Goal: Task Accomplishment & Management: Use online tool/utility

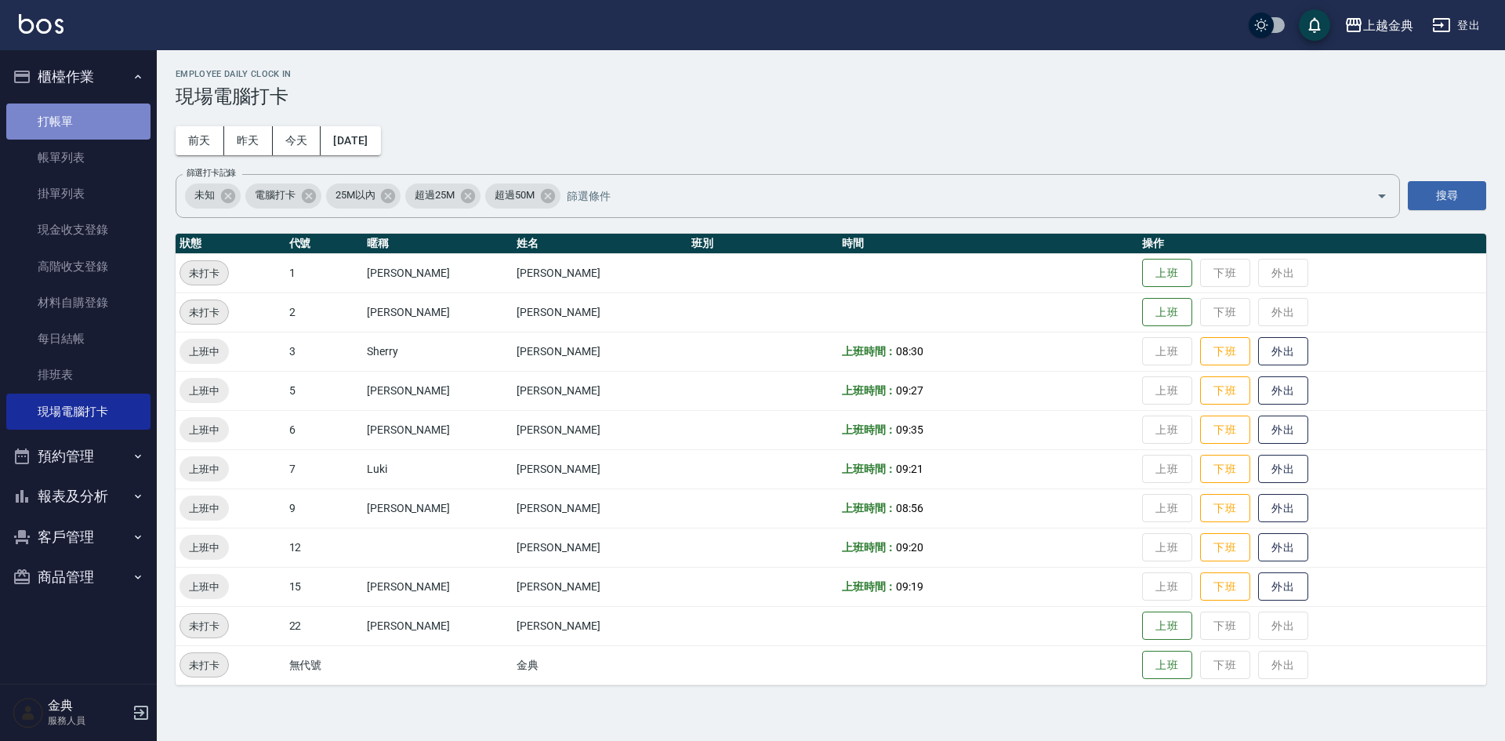
click at [33, 129] on link "打帳單" at bounding box center [78, 122] width 144 height 36
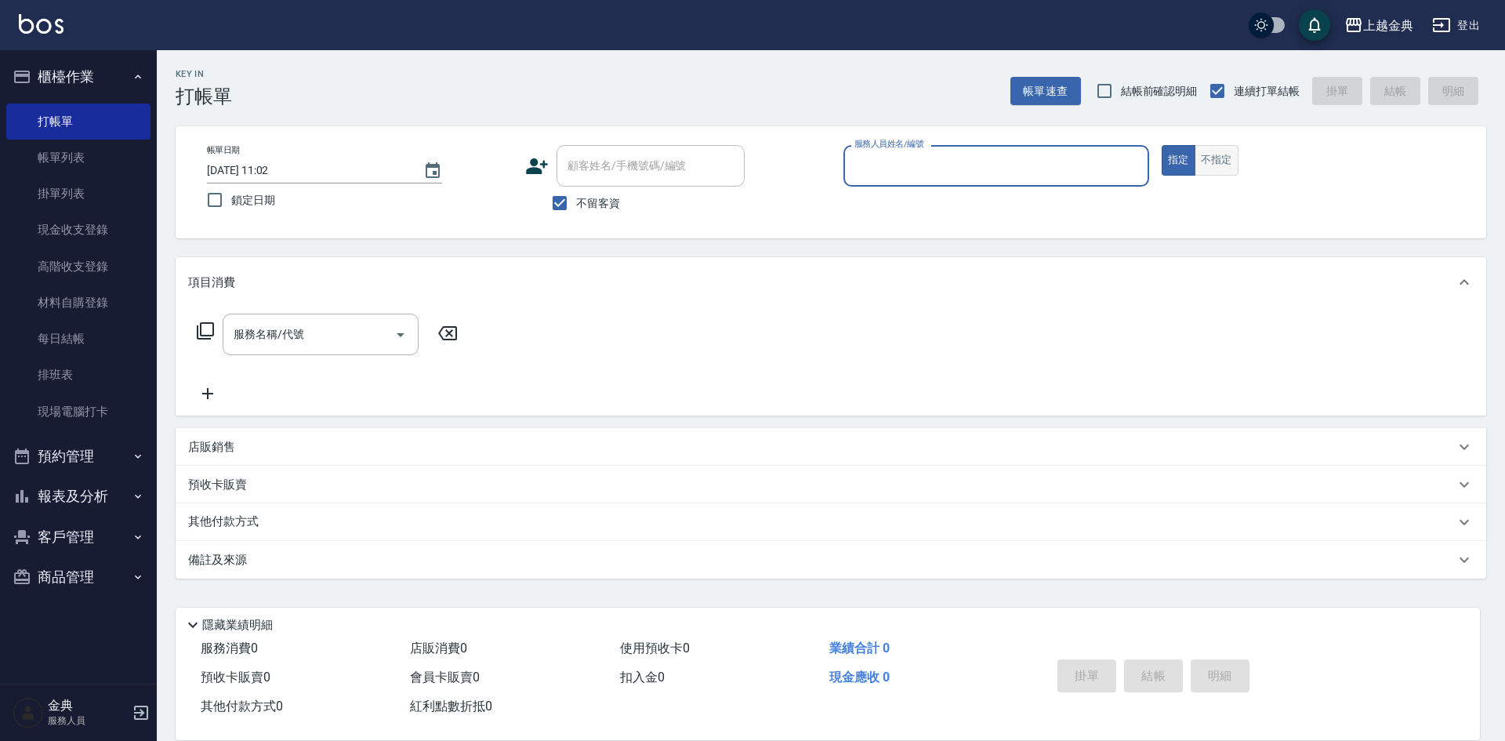
click at [1227, 156] on button "不指定" at bounding box center [1217, 160] width 44 height 31
click at [1032, 167] on input "服務人員姓名/編號" at bounding box center [997, 165] width 292 height 27
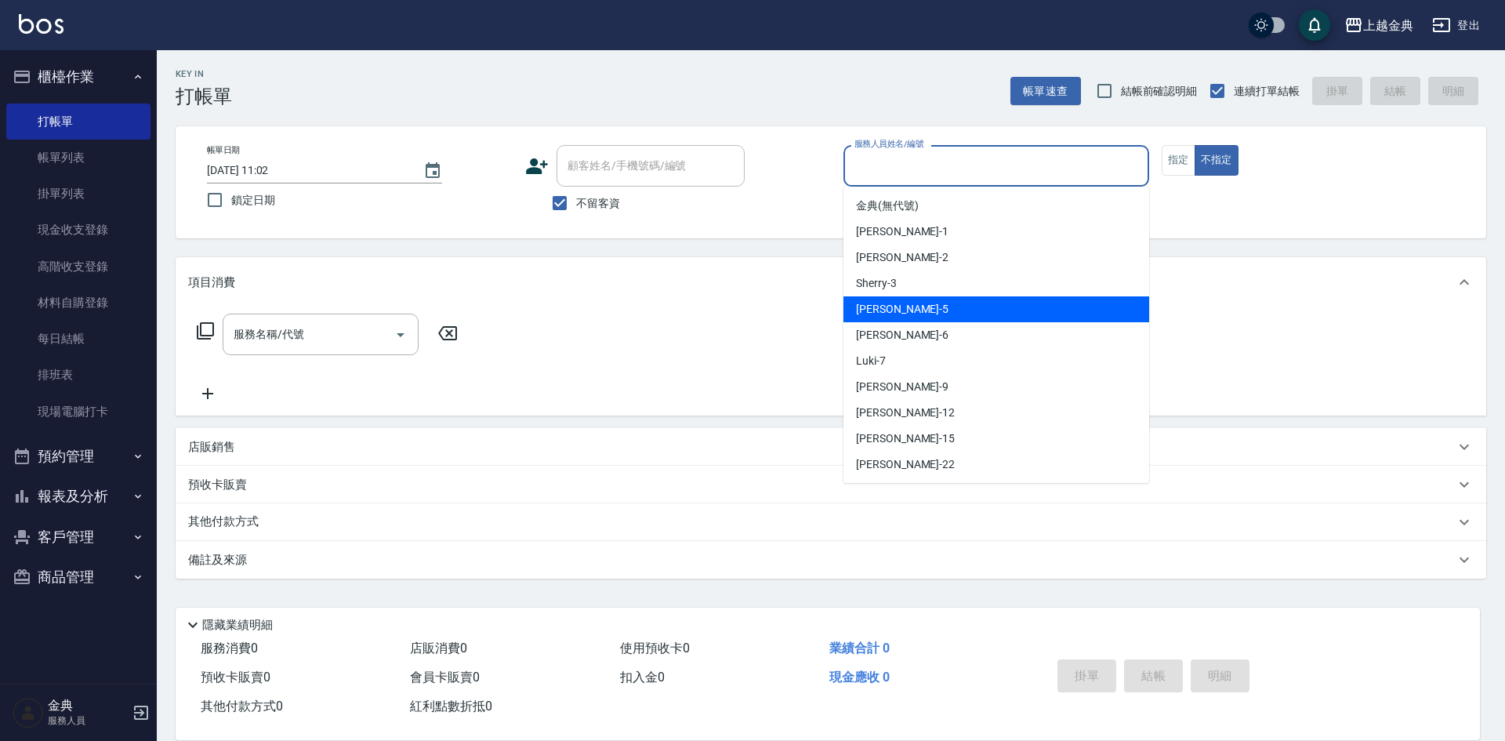
click at [945, 315] on div "[PERSON_NAME] -5" at bounding box center [997, 309] width 306 height 26
type input "[PERSON_NAME]-5"
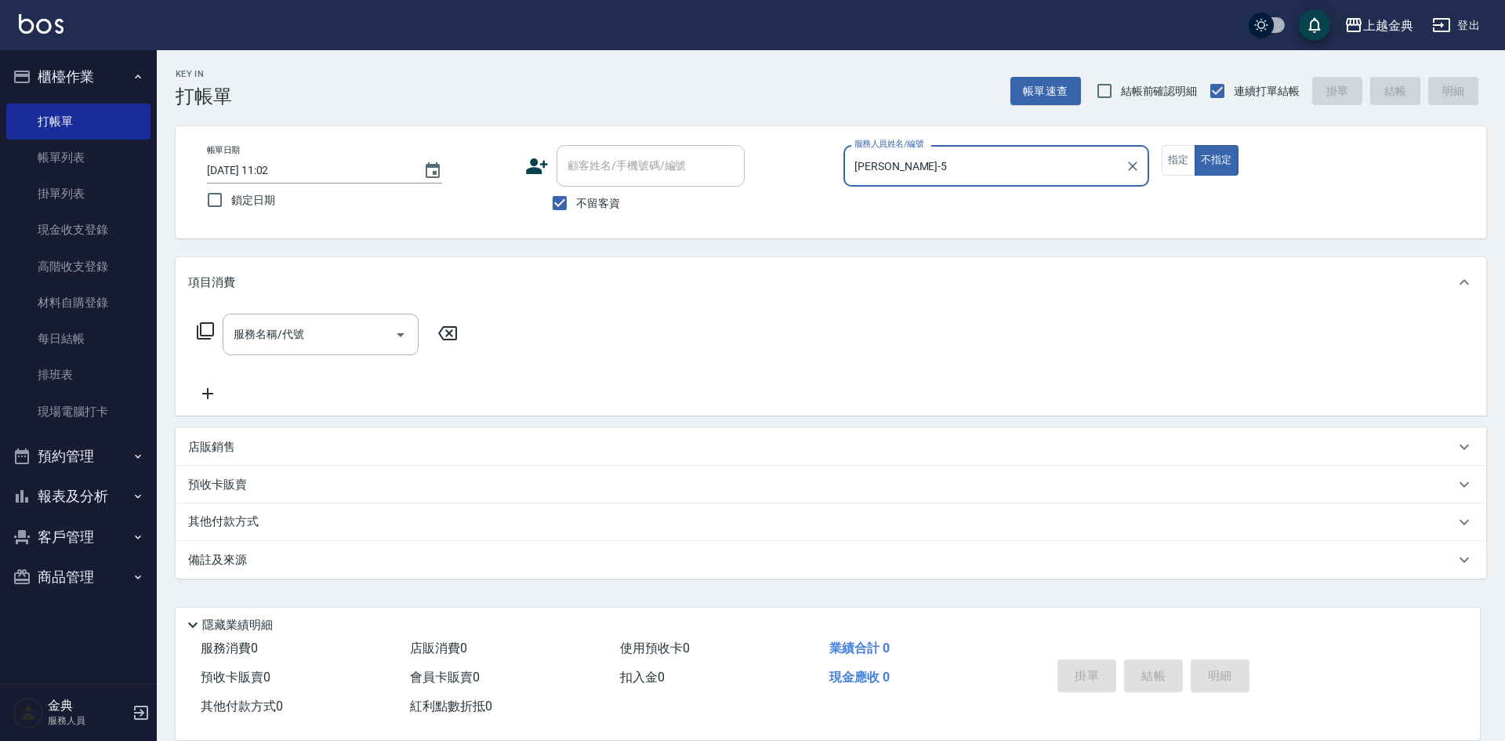
click at [209, 330] on icon at bounding box center [205, 330] width 19 height 19
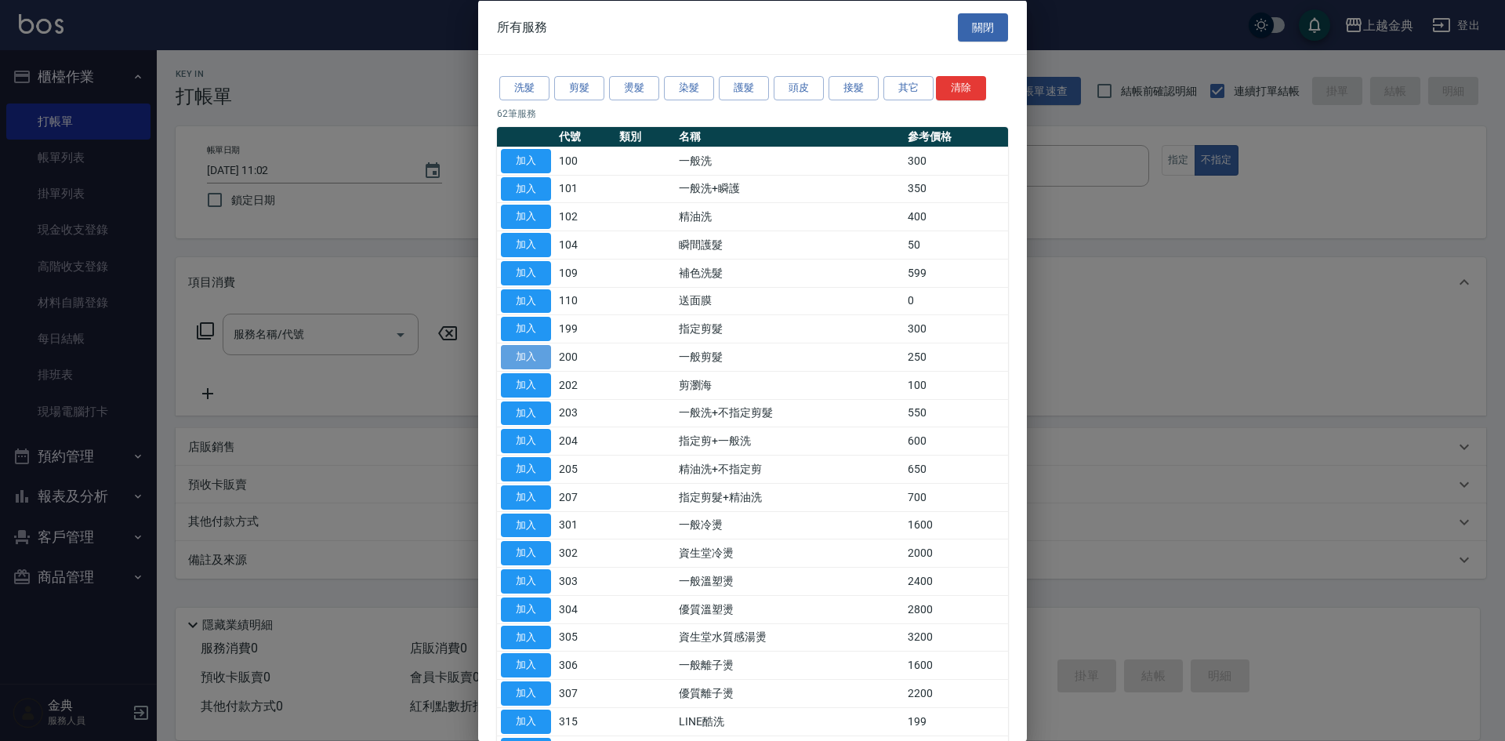
click at [537, 356] on button "加入" at bounding box center [526, 357] width 50 height 24
type input "一般剪髮(200)"
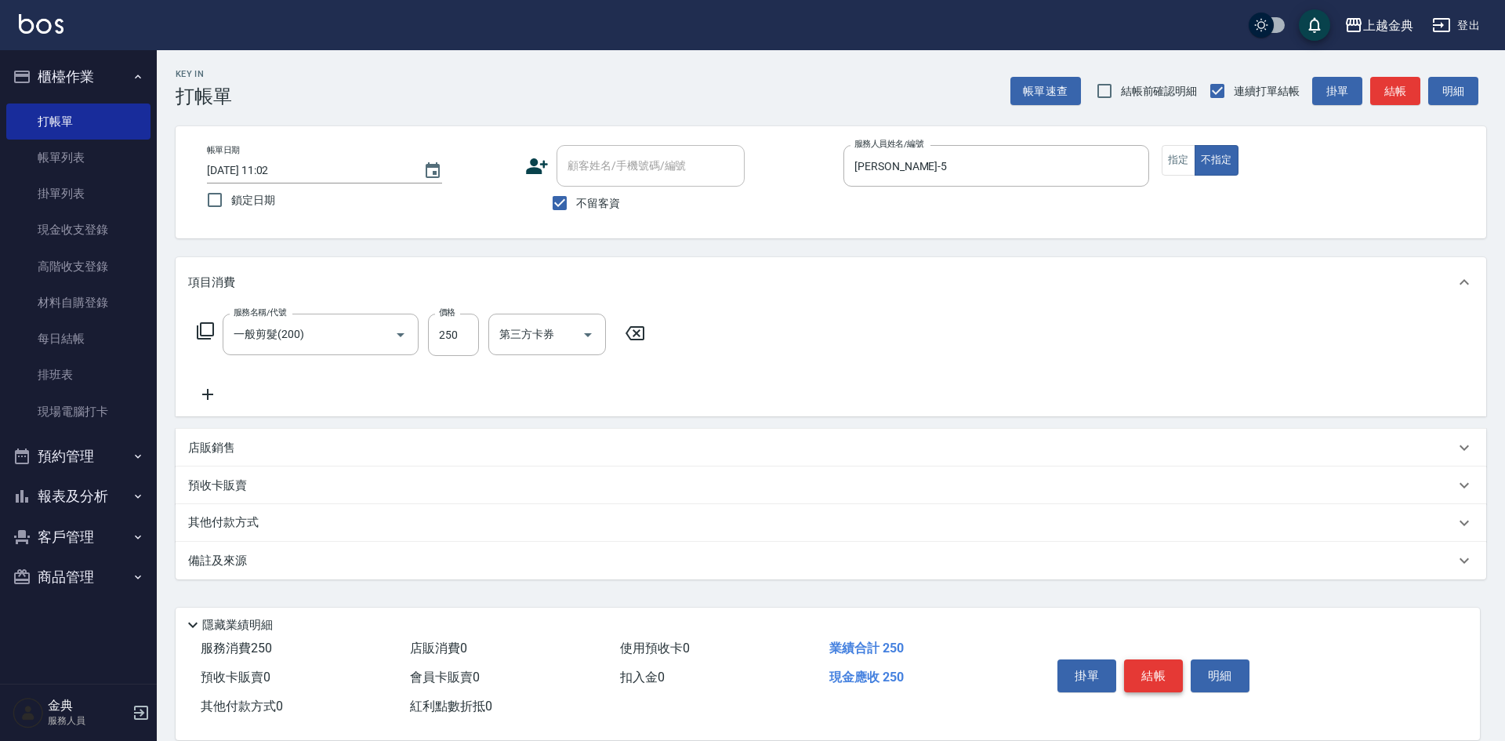
click at [1165, 683] on button "結帳" at bounding box center [1153, 675] width 59 height 33
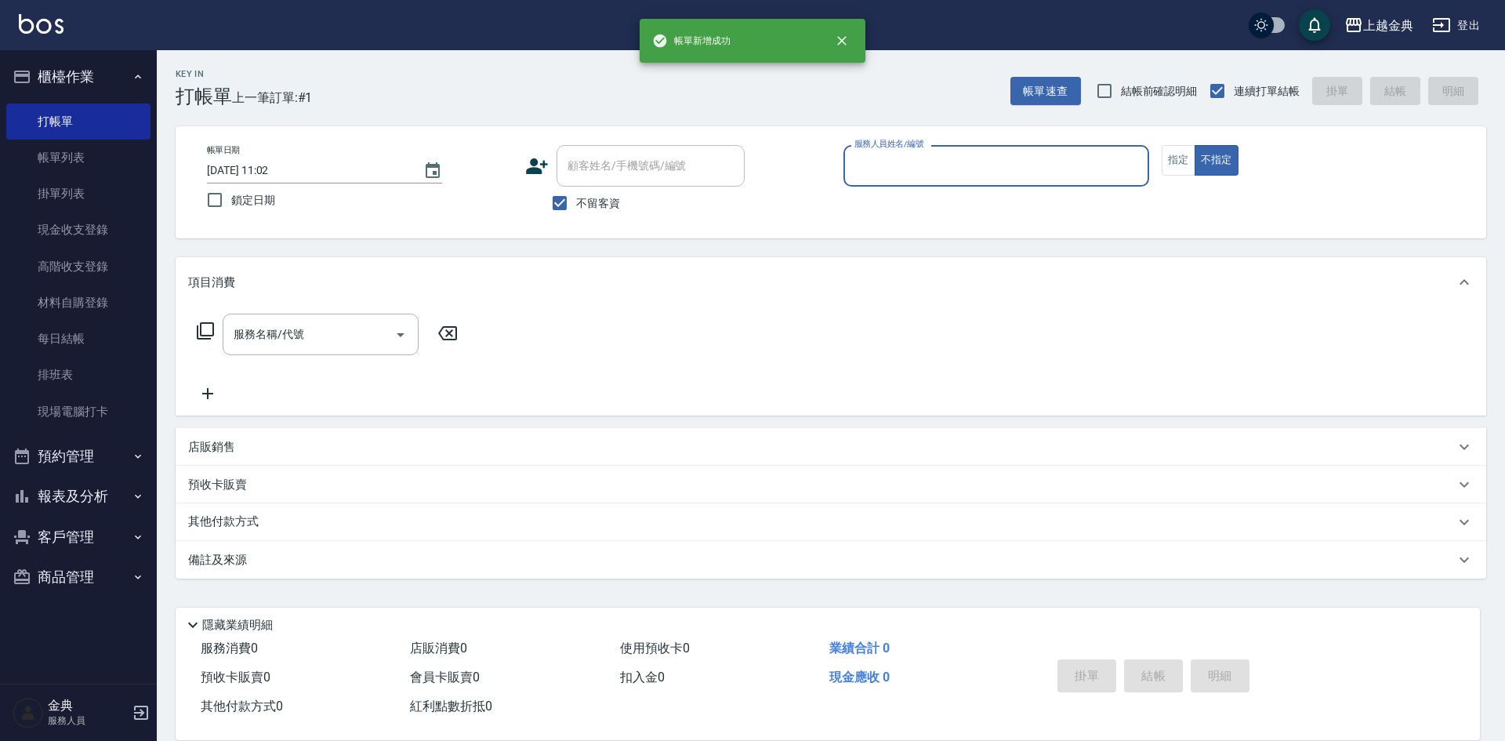
click at [1026, 163] on input "服務人員姓名/編號" at bounding box center [997, 165] width 292 height 27
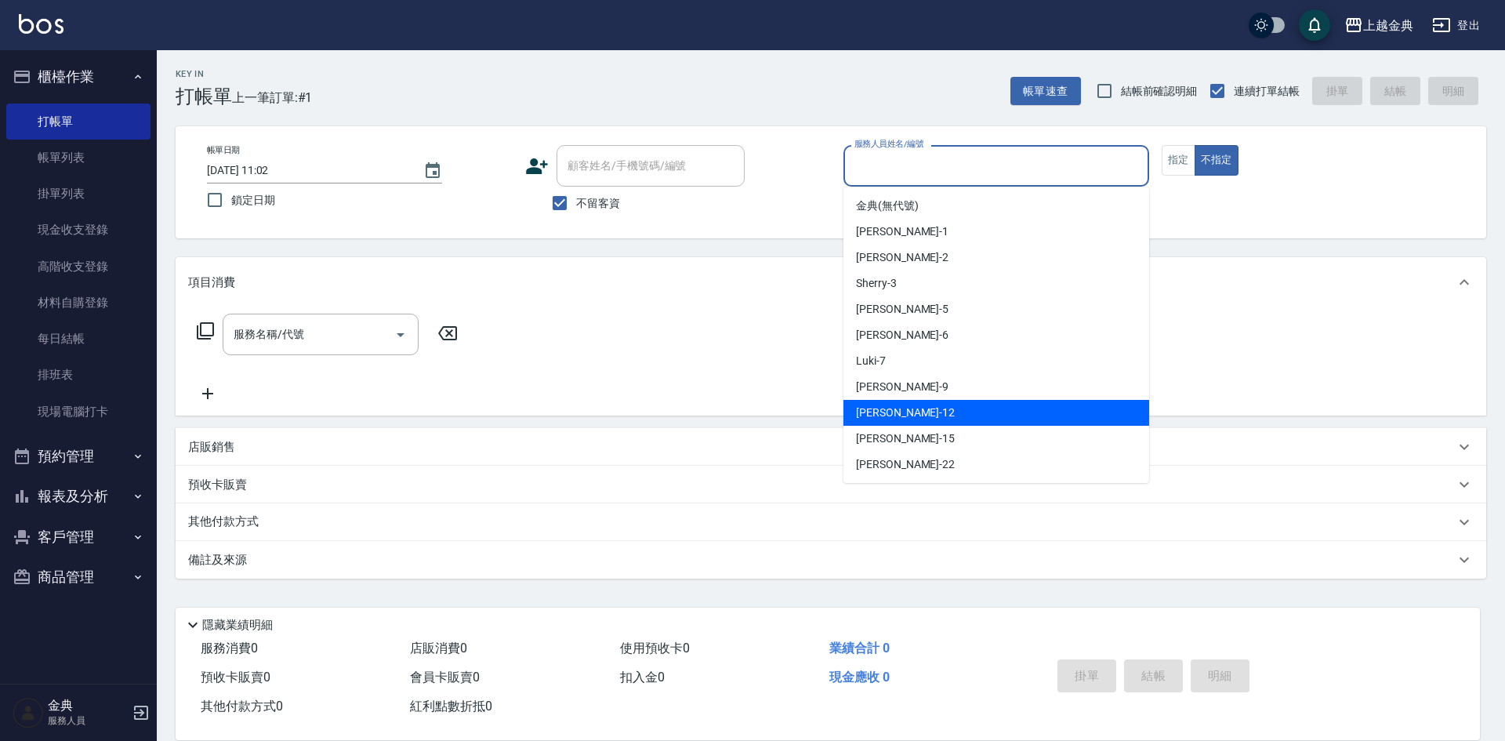
click at [981, 401] on div "[PERSON_NAME]12" at bounding box center [997, 413] width 306 height 26
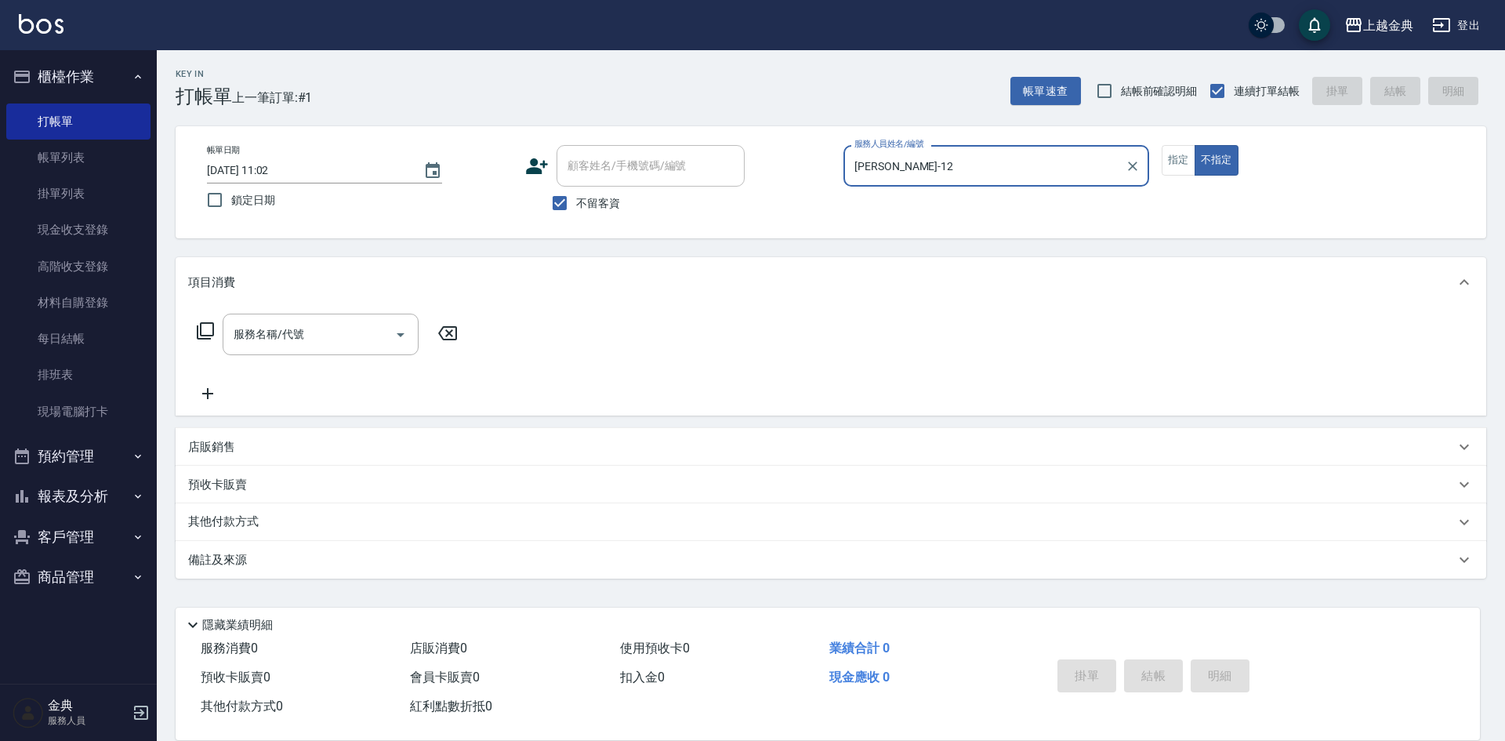
click at [997, 168] on input "[PERSON_NAME]-12" at bounding box center [985, 165] width 268 height 27
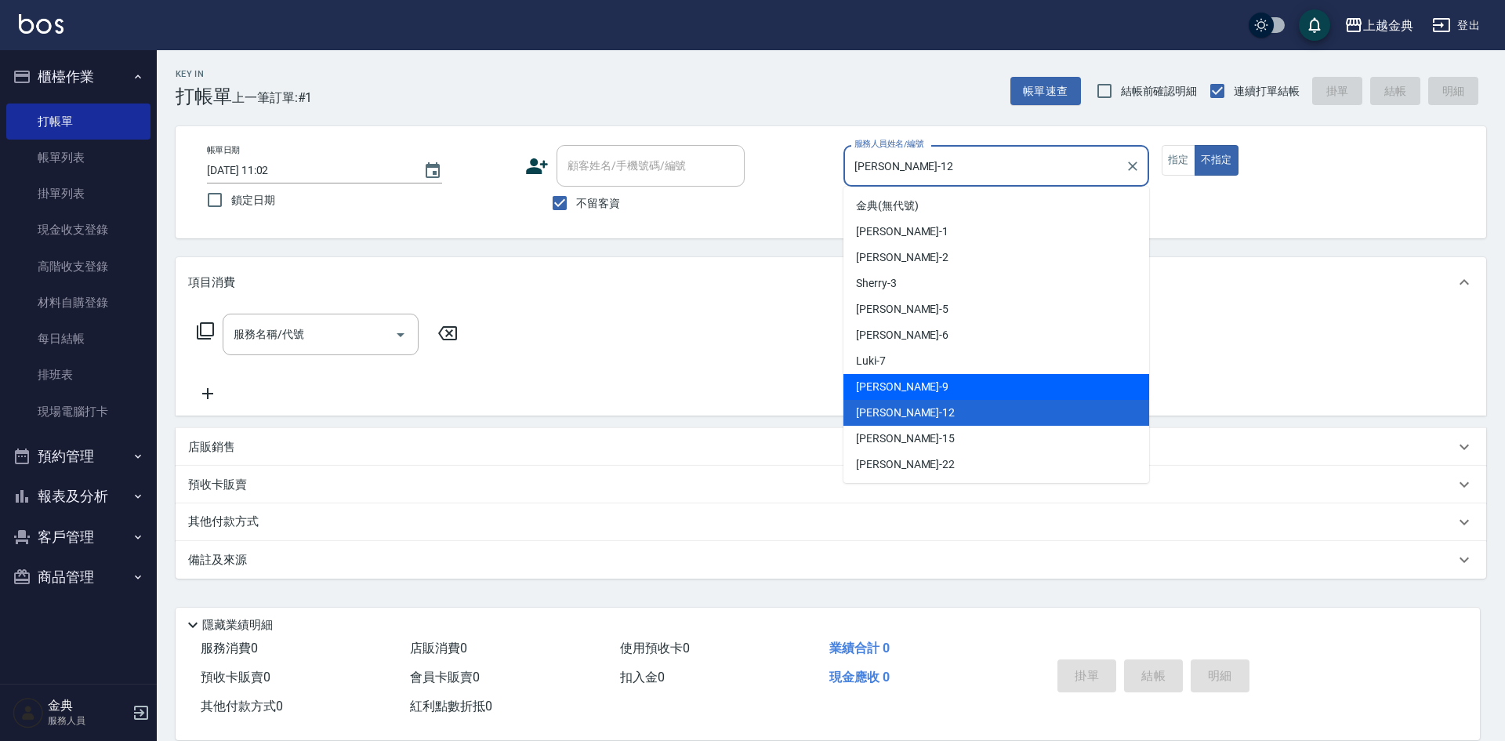
click at [989, 388] on div "[PERSON_NAME] -9" at bounding box center [997, 387] width 306 height 26
type input "[PERSON_NAME]-9"
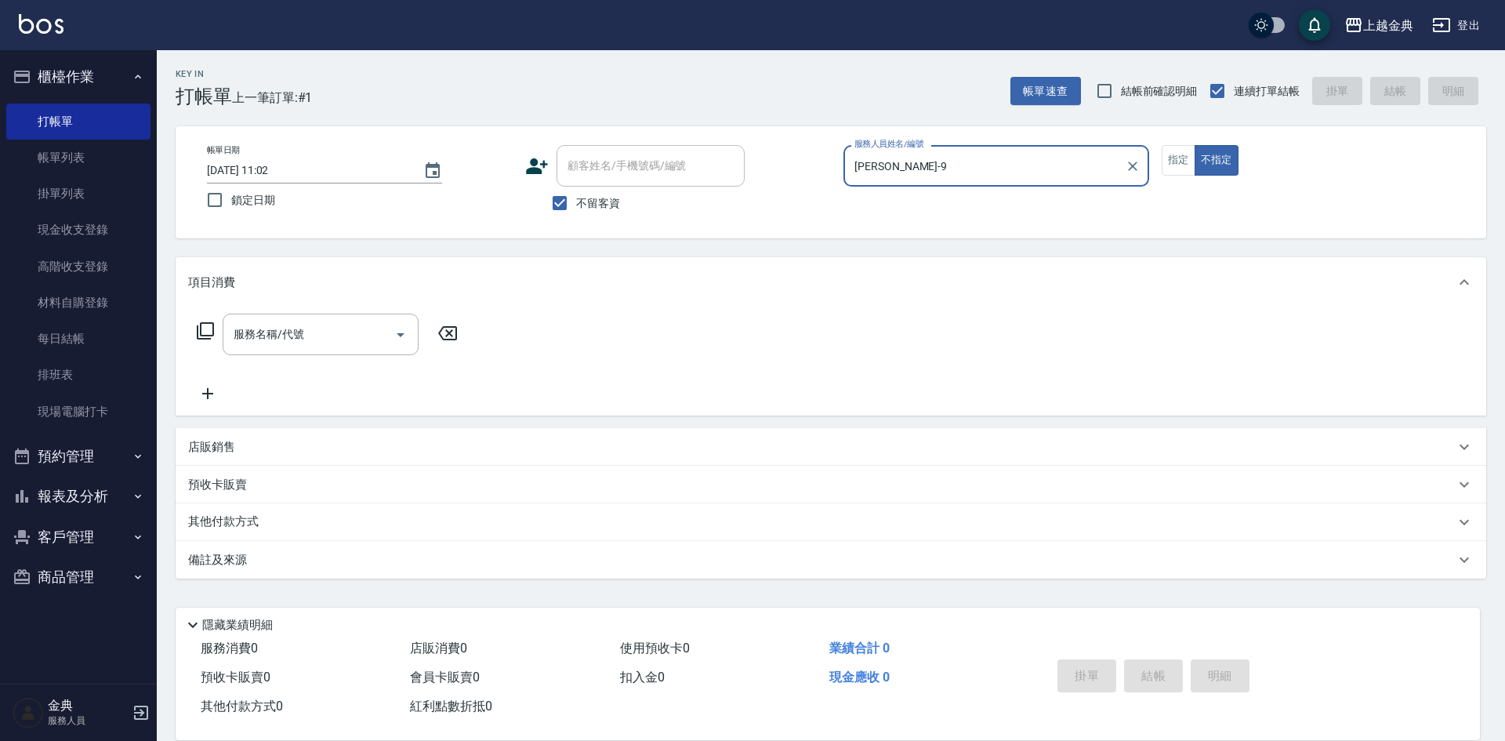
click at [202, 326] on icon at bounding box center [205, 330] width 19 height 19
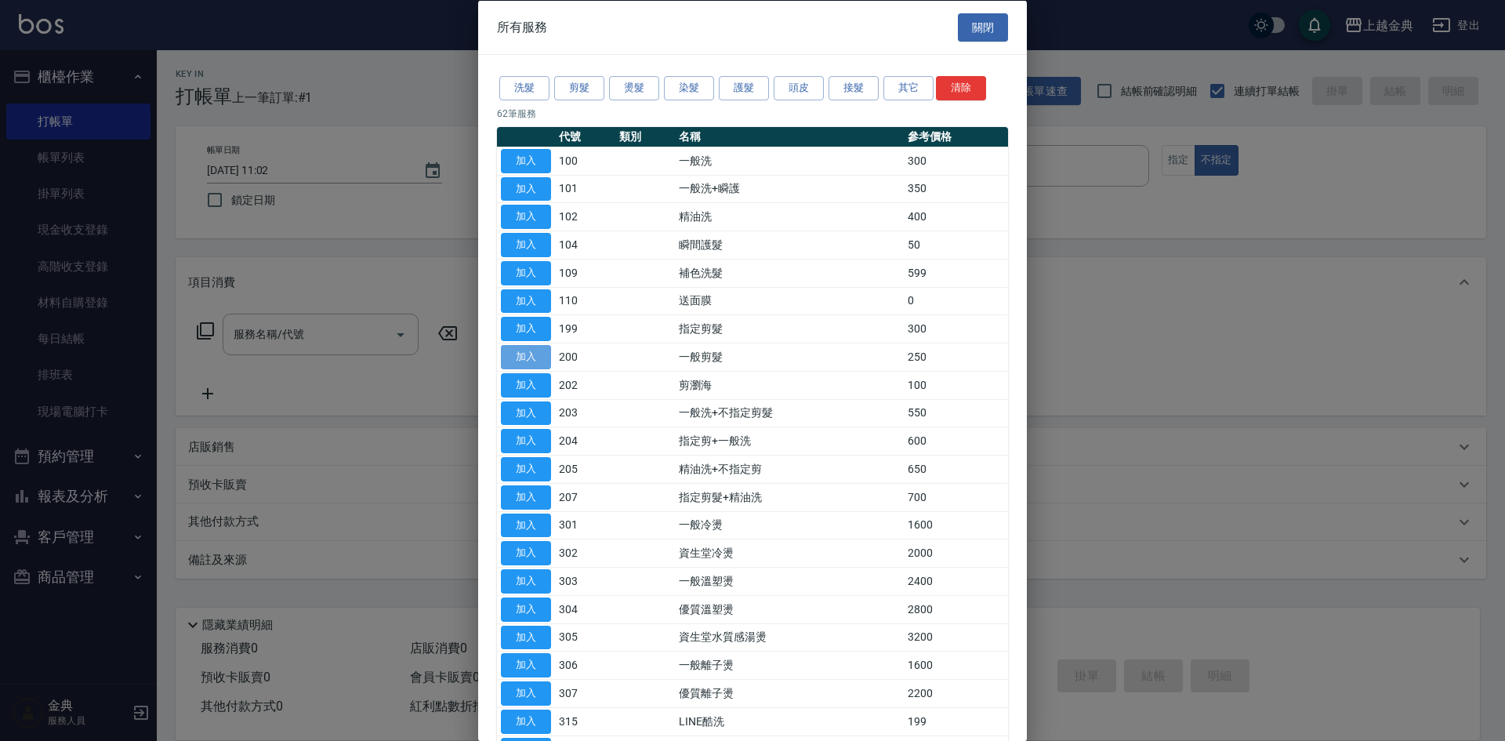
click at [519, 350] on button "加入" at bounding box center [526, 357] width 50 height 24
type input "一般剪髮(200)"
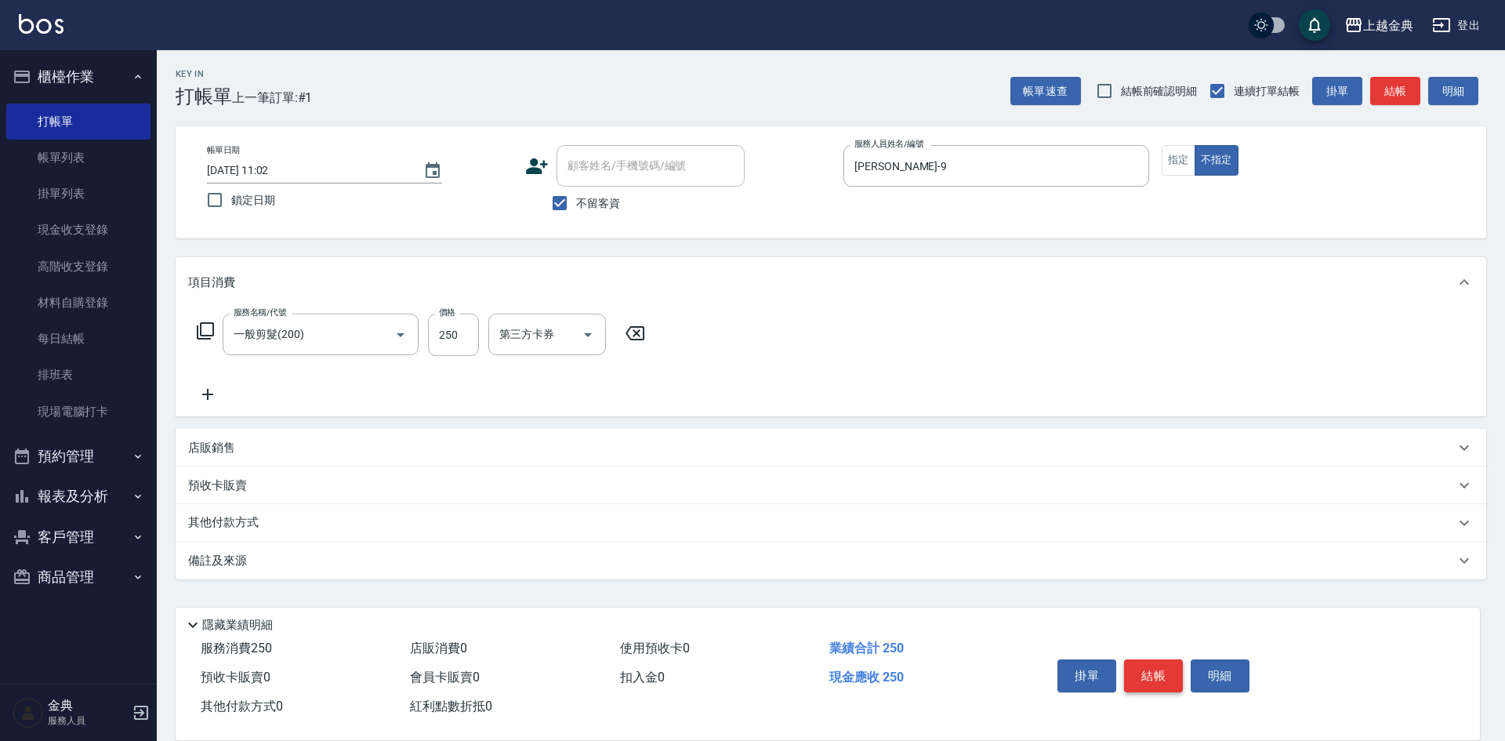
click at [1165, 659] on button "結帳" at bounding box center [1153, 675] width 59 height 33
